Goal: Task Accomplishment & Management: Manage account settings

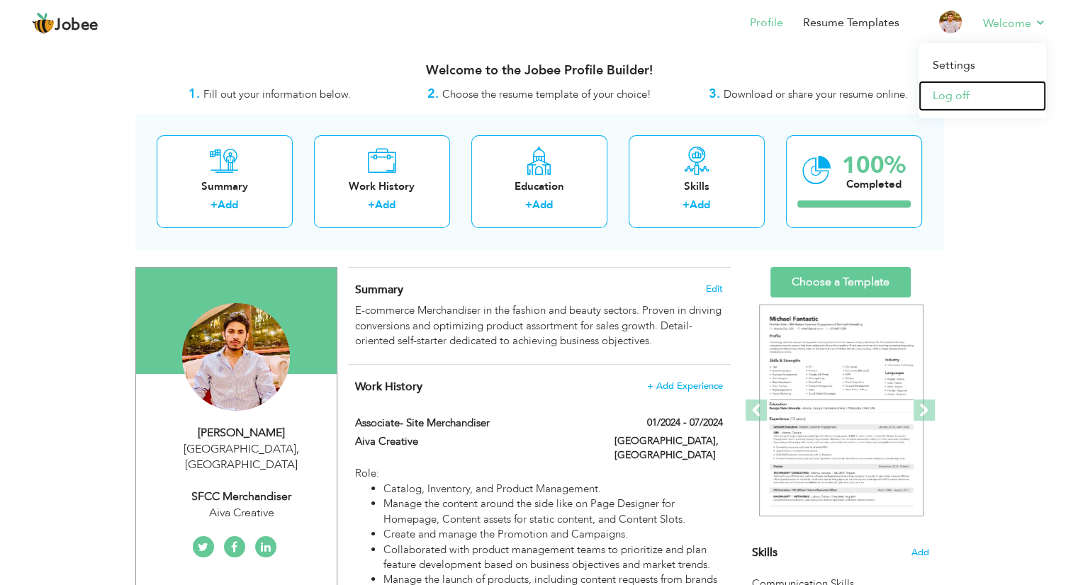
click at [953, 94] on link "Log off" at bounding box center [982, 96] width 128 height 30
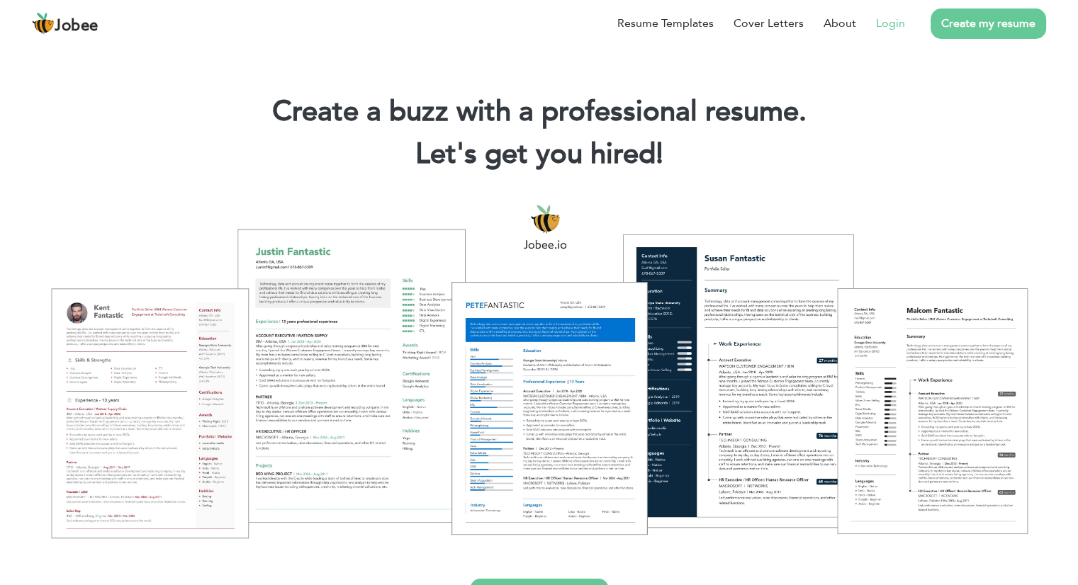
click at [889, 25] on link "Login" at bounding box center [890, 23] width 29 height 17
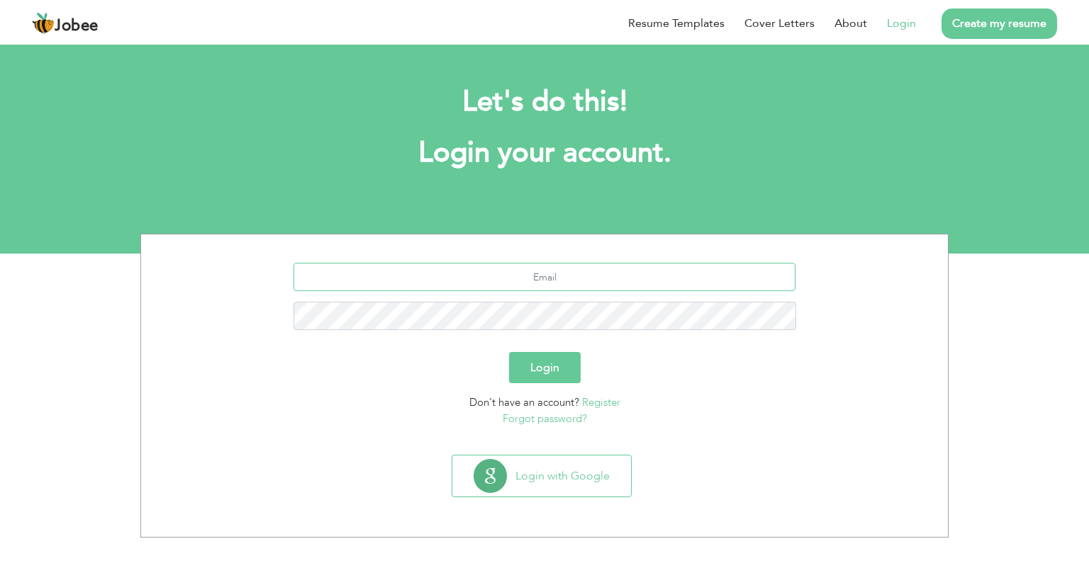
click at [563, 279] on input "text" at bounding box center [544, 277] width 502 height 28
type input "noumannasrullah007@gmail.com"
click at [509, 352] on button "Login" at bounding box center [545, 367] width 72 height 31
